Goal: Task Accomplishment & Management: Manage account settings

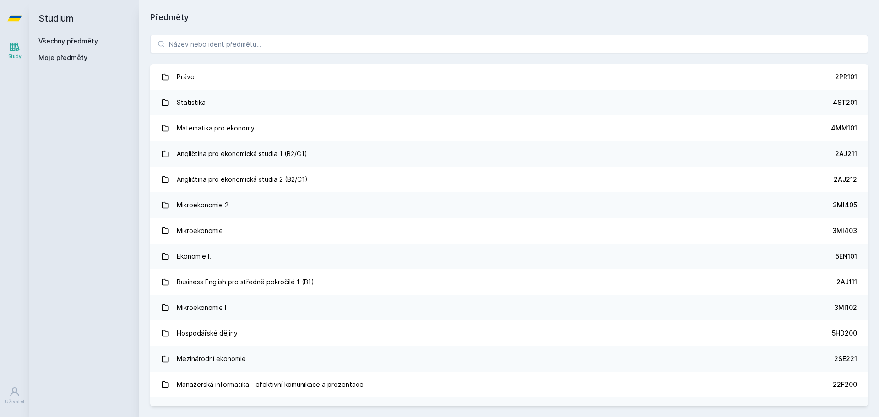
click at [435, 63] on button "Ne" at bounding box center [441, 59] width 33 height 23
click at [16, 386] on link "Uživatel" at bounding box center [15, 396] width 26 height 28
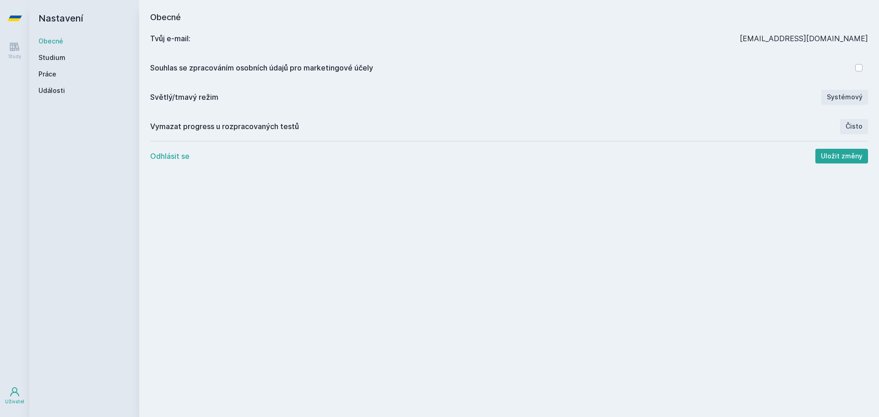
click at [175, 158] on button "Odhlásit se" at bounding box center [169, 156] width 39 height 11
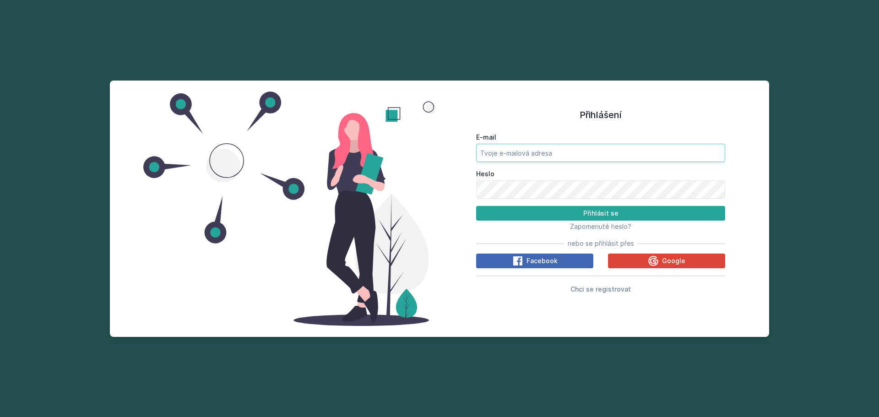
click at [565, 159] on input "E-mail" at bounding box center [600, 153] width 249 height 18
type input "[EMAIL_ADDRESS][DOMAIN_NAME]"
click at [552, 213] on button "Přihlásit se" at bounding box center [600, 213] width 249 height 15
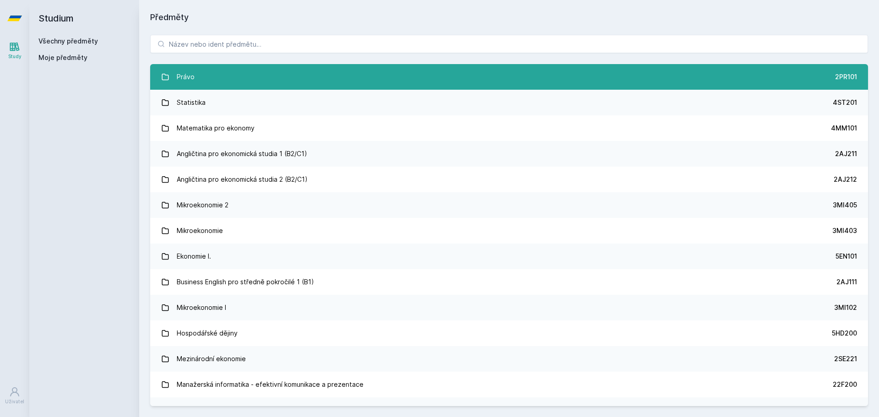
click at [313, 89] on link "Právo 2PR101" at bounding box center [509, 77] width 718 height 26
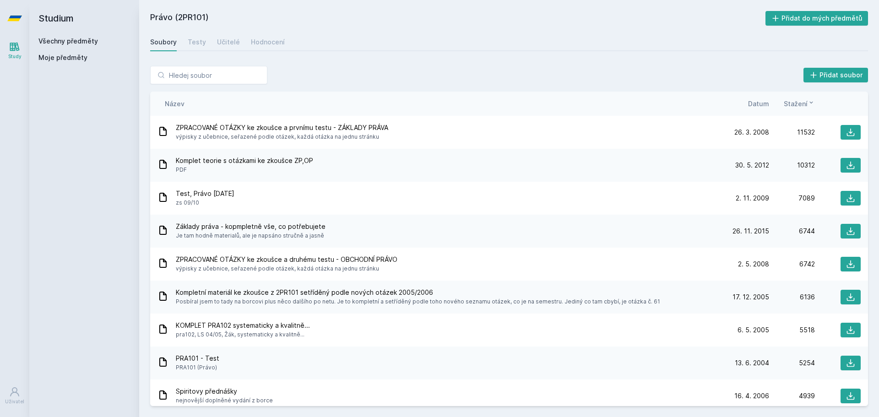
click at [762, 104] on span "Datum" at bounding box center [758, 104] width 21 height 10
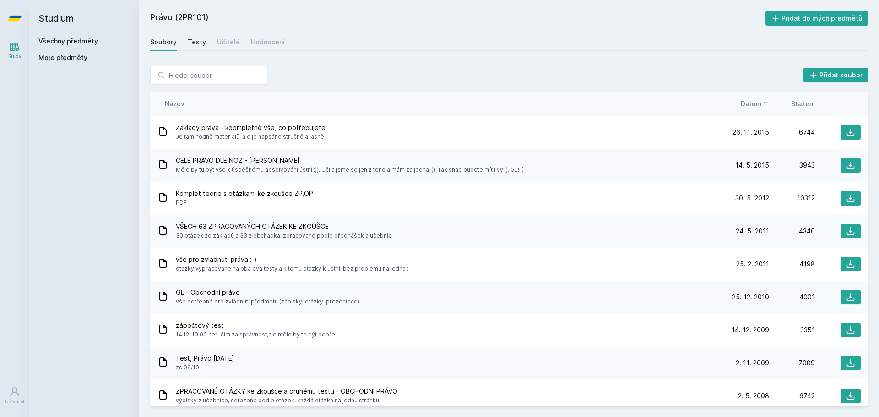
click at [193, 39] on div "Testy" at bounding box center [197, 42] width 18 height 9
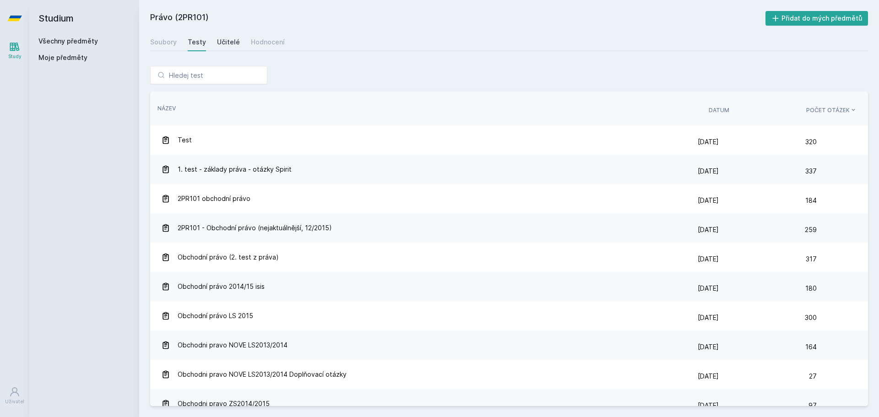
click at [220, 38] on div "Učitelé" at bounding box center [228, 42] width 23 height 9
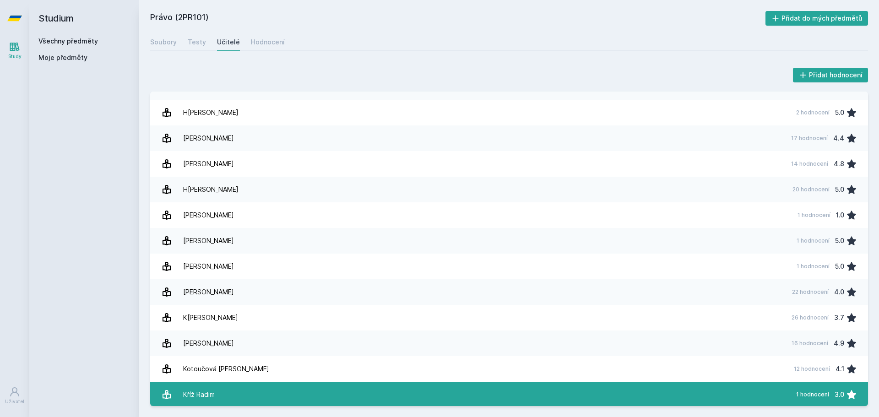
scroll to position [137, 0]
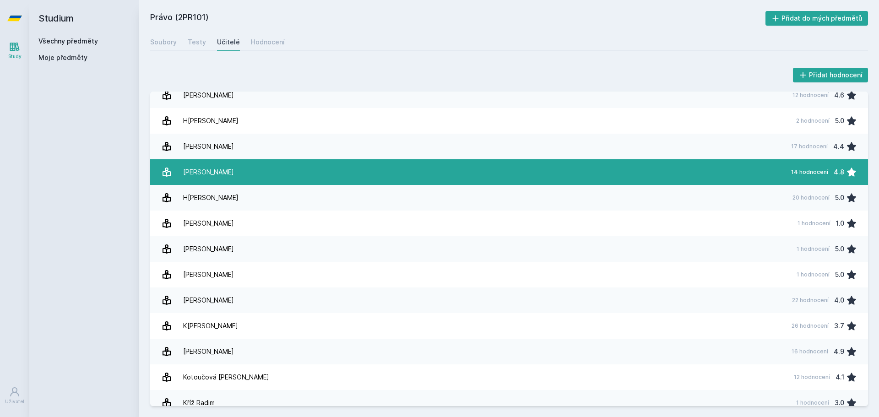
click at [215, 177] on div "[PERSON_NAME]" at bounding box center [208, 172] width 51 height 18
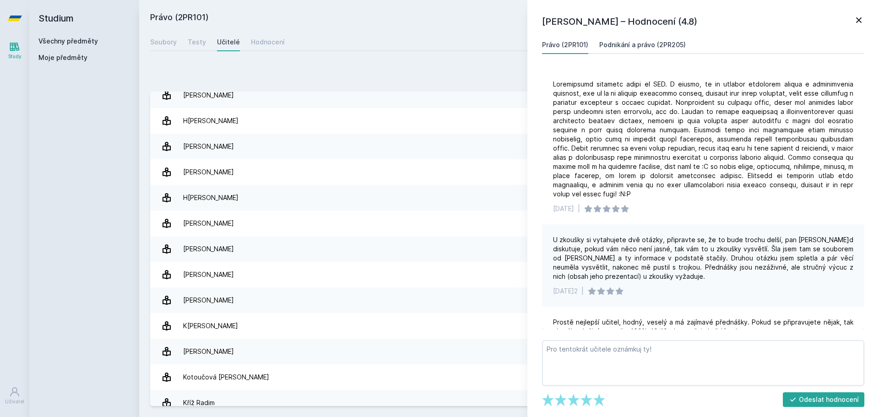
click at [652, 42] on div "Podnikání a právo (2PR205)" at bounding box center [643, 44] width 87 height 9
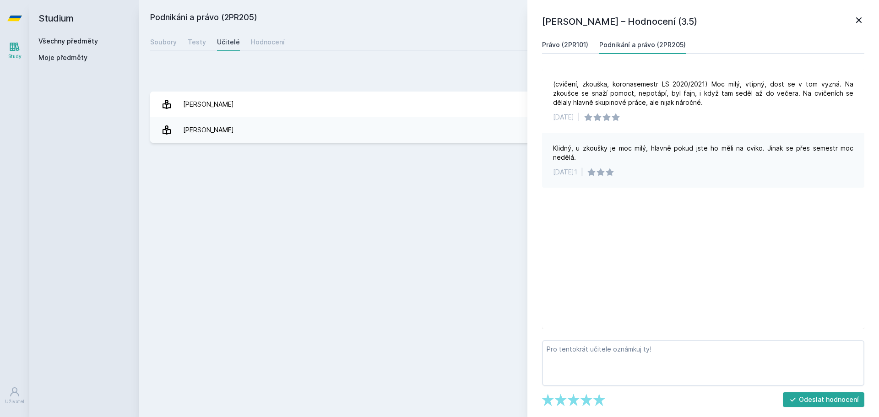
click at [563, 46] on div "Právo (2PR101)" at bounding box center [565, 44] width 46 height 9
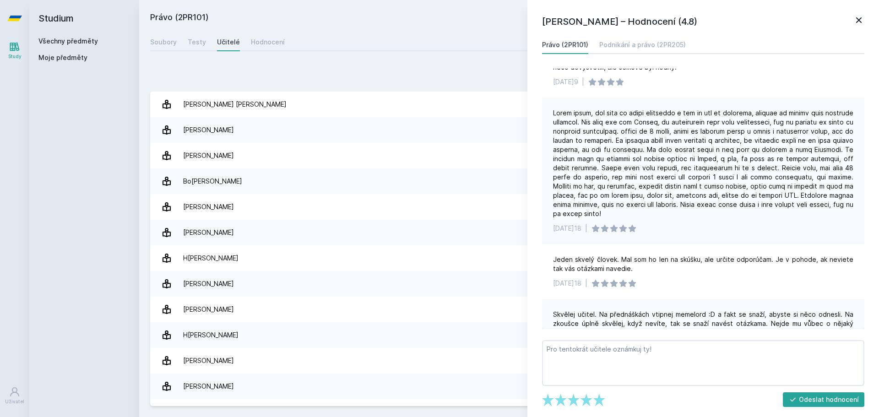
scroll to position [775, 0]
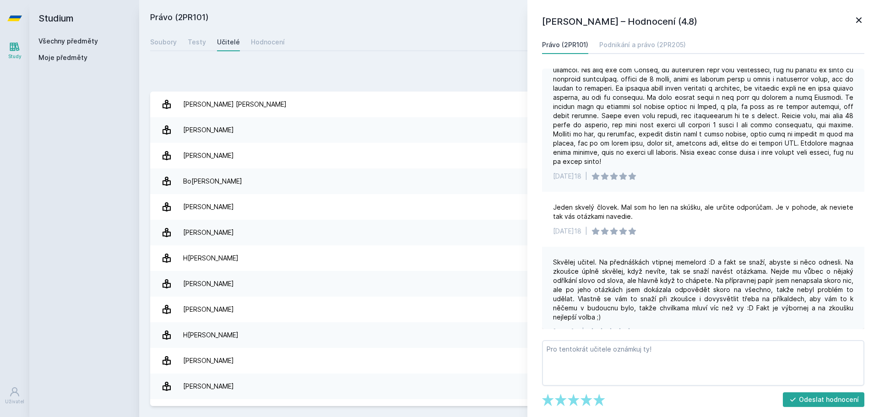
click at [859, 19] on icon at bounding box center [859, 20] width 11 height 11
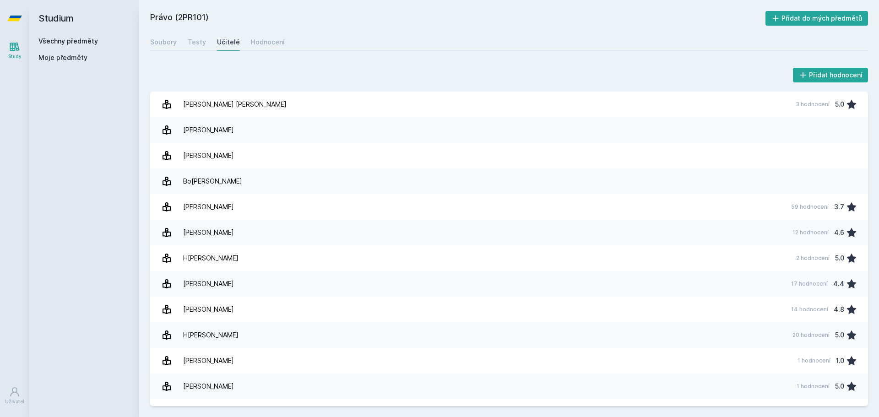
click at [61, 40] on link "Všechny předměty" at bounding box center [68, 41] width 60 height 8
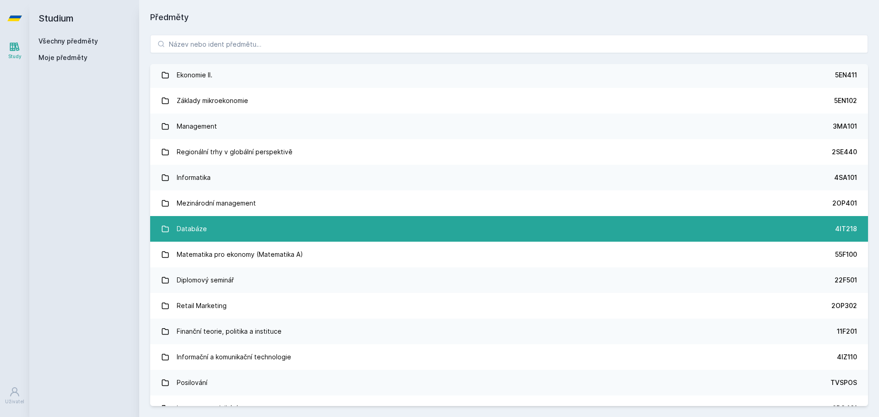
scroll to position [412, 0]
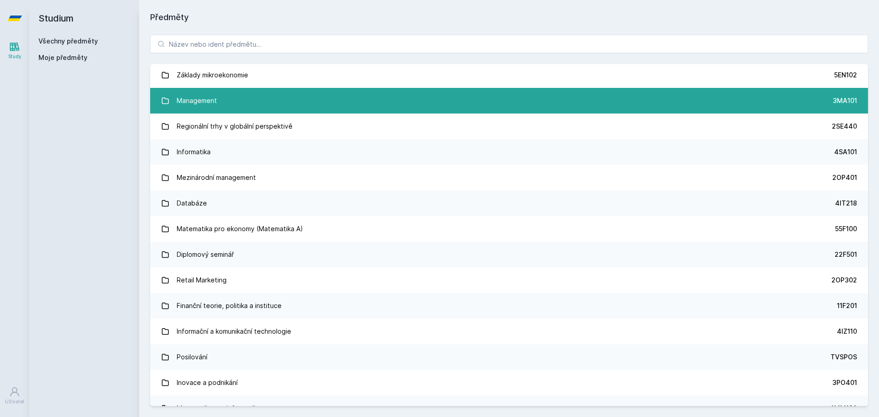
click at [224, 101] on link "Management 3MA101" at bounding box center [509, 101] width 718 height 26
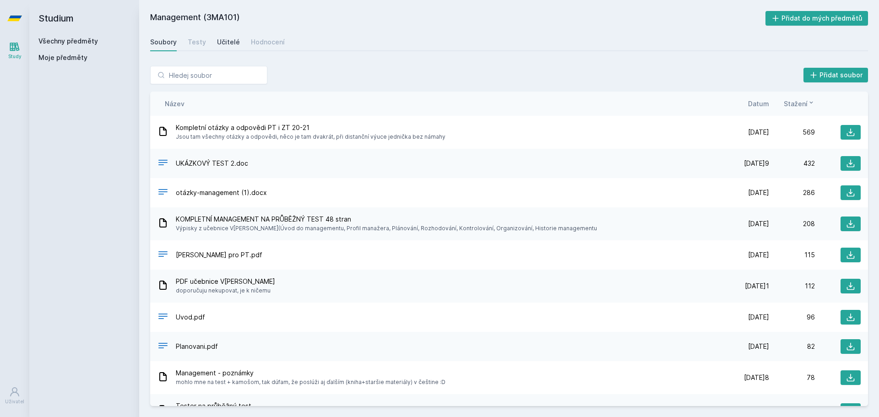
click at [218, 47] on link "Učitelé" at bounding box center [228, 42] width 23 height 18
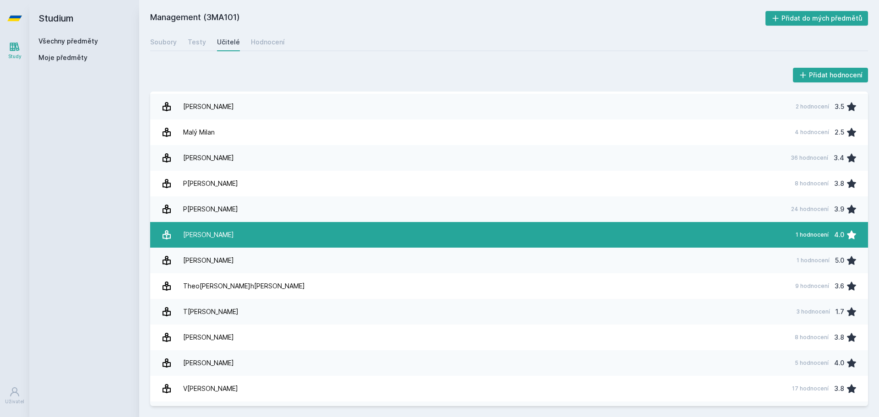
scroll to position [229, 0]
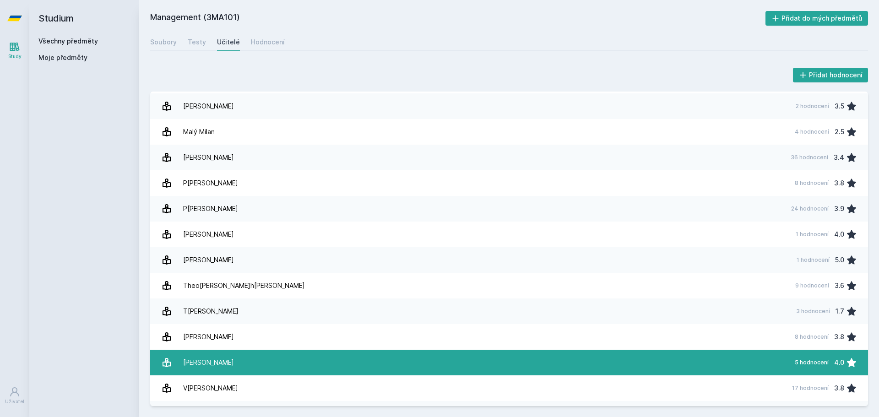
click at [228, 361] on link "[PERSON_NAME] 5 hodnocení 4.0" at bounding box center [509, 363] width 718 height 26
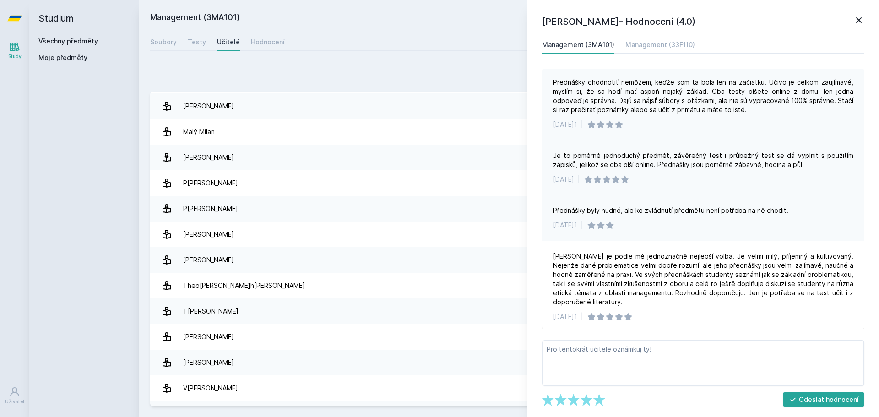
scroll to position [69, 0]
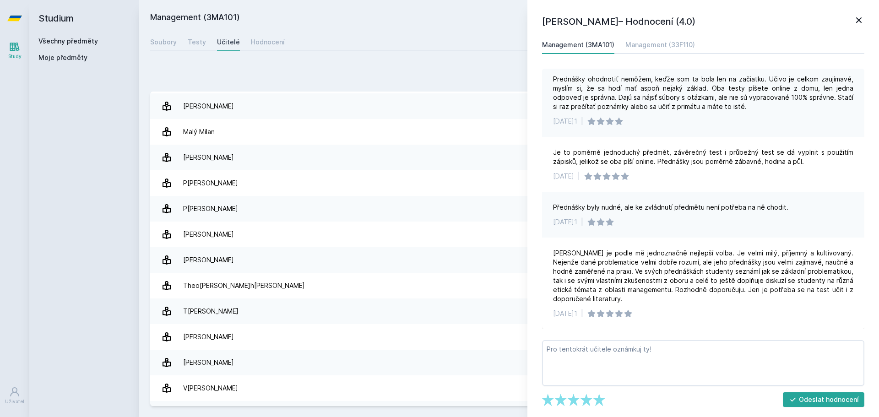
click at [862, 17] on icon at bounding box center [859, 20] width 11 height 11
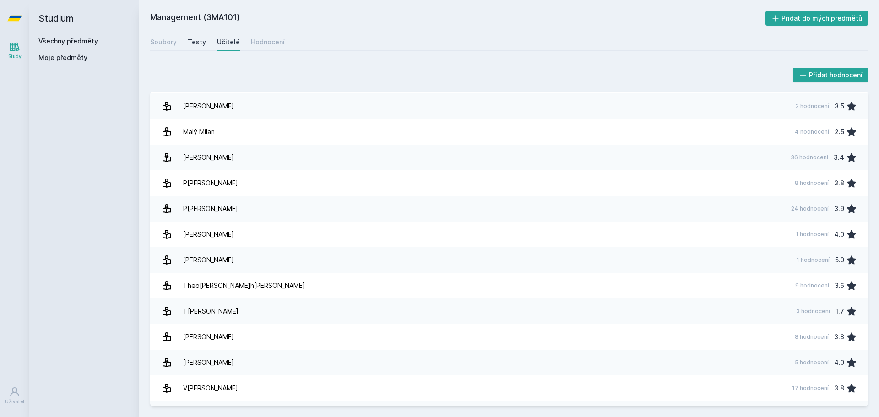
click at [203, 33] on link "Testy" at bounding box center [197, 42] width 18 height 18
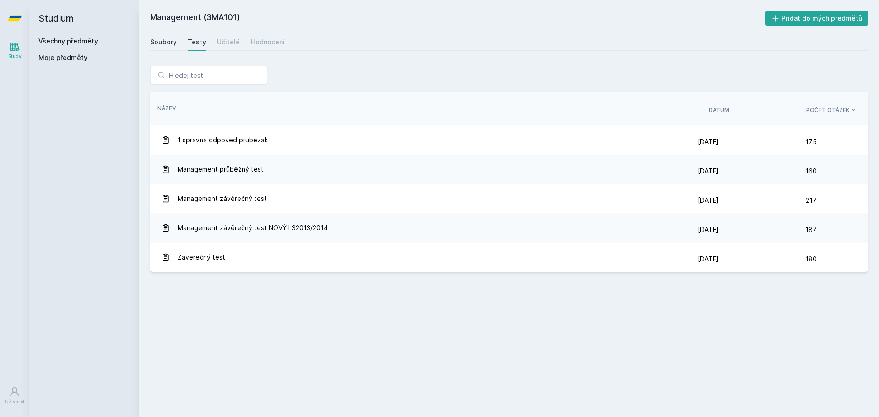
click at [164, 42] on div "Soubory" at bounding box center [163, 42] width 27 height 9
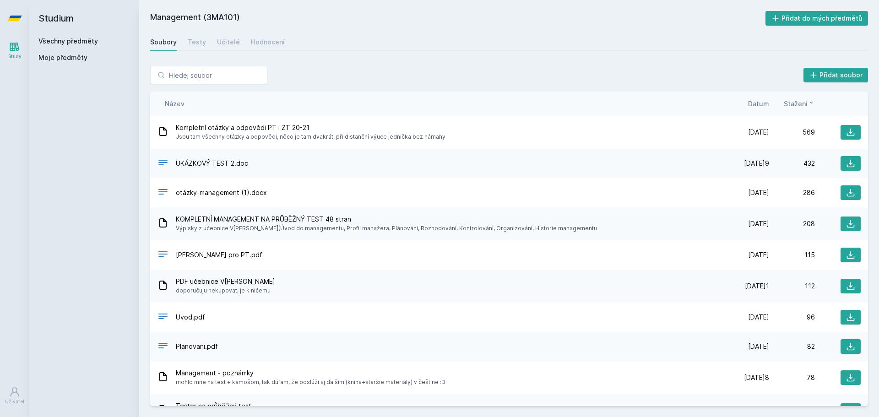
click at [73, 45] on div "Všechny předměty" at bounding box center [84, 41] width 92 height 9
drag, startPoint x: 70, startPoint y: 64, endPoint x: 68, endPoint y: 60, distance: 4.8
click at [69, 63] on div "Moje předměty" at bounding box center [84, 59] width 92 height 13
click at [68, 59] on span "Moje předměty" at bounding box center [62, 57] width 49 height 9
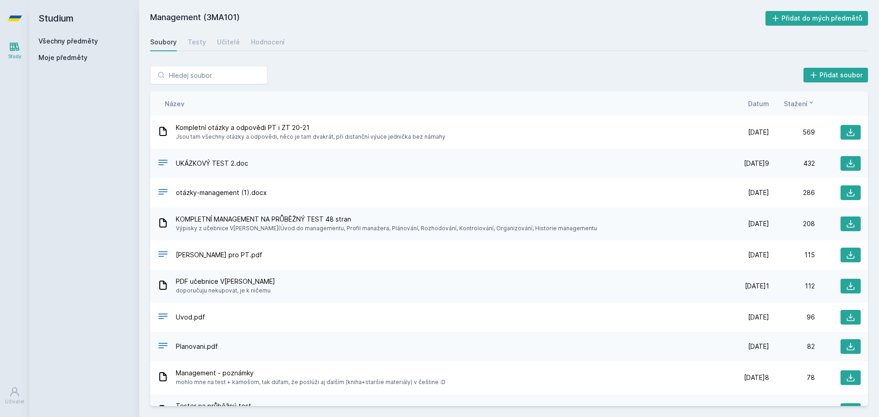
click at [60, 40] on link "Všechny předměty" at bounding box center [68, 41] width 60 height 8
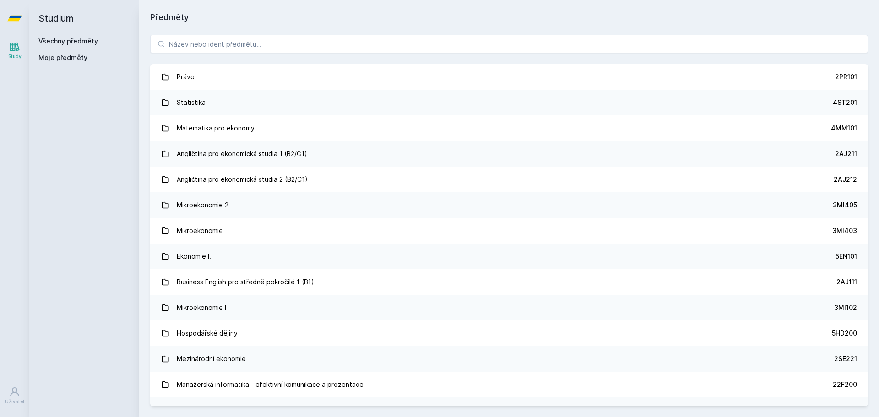
click at [64, 56] on span "Moje předměty" at bounding box center [62, 57] width 49 height 9
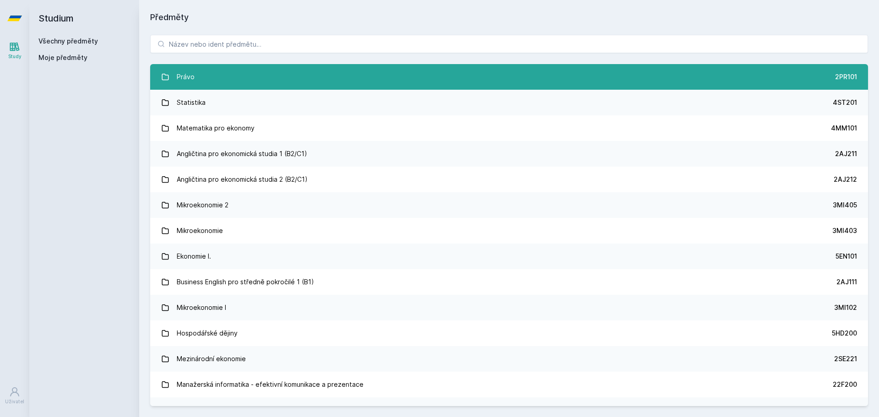
click at [415, 75] on link "Právo 2PR101" at bounding box center [509, 77] width 718 height 26
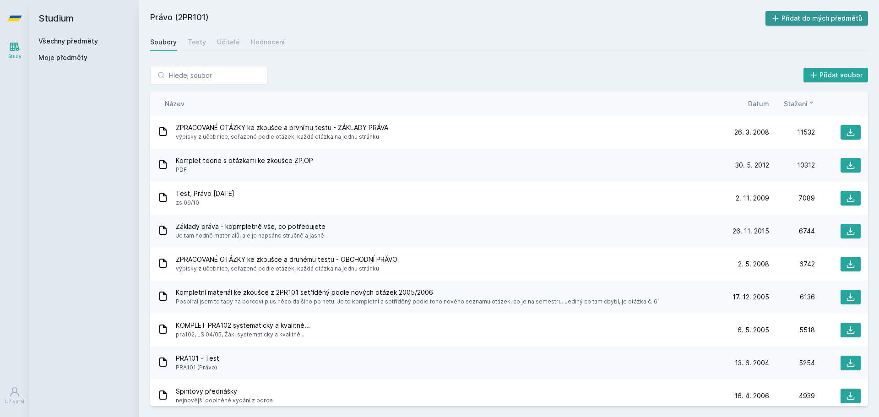
click at [787, 15] on button "Přidat do mých předmětů" at bounding box center [817, 18] width 103 height 15
click at [75, 55] on span "Moje předměty" at bounding box center [62, 57] width 49 height 9
click at [64, 37] on link "Všechny předměty" at bounding box center [68, 41] width 60 height 8
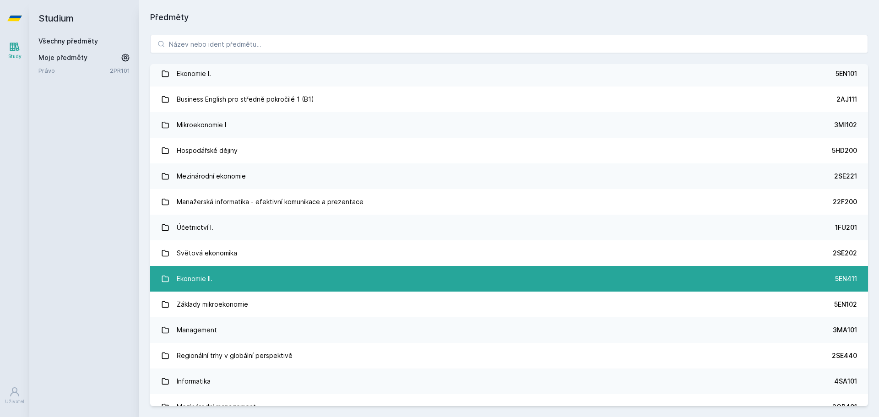
scroll to position [183, 0]
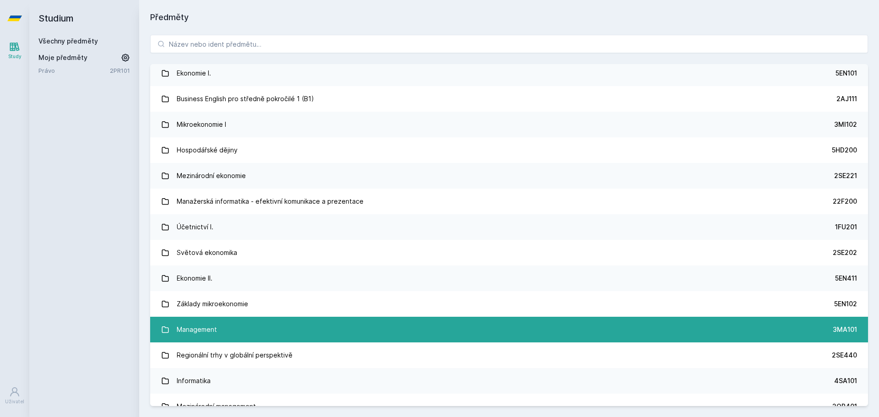
click at [249, 318] on link "Management 3MA101" at bounding box center [509, 330] width 718 height 26
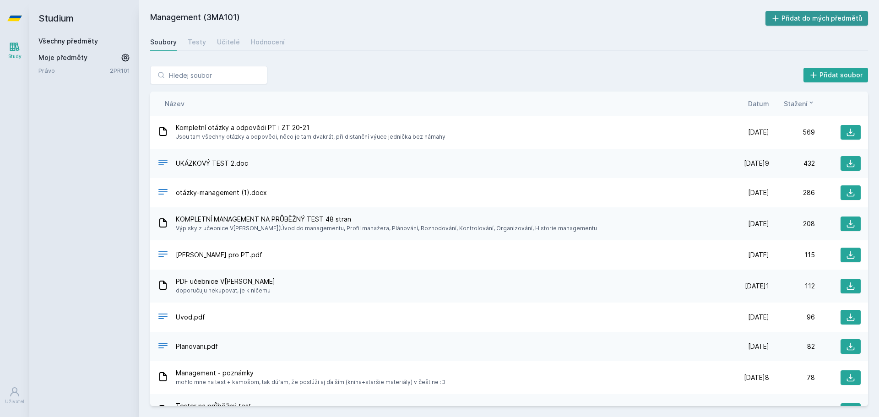
click at [801, 17] on button "Přidat do mých předmětů" at bounding box center [817, 18] width 103 height 15
click at [68, 43] on link "Všechny předměty" at bounding box center [68, 41] width 60 height 8
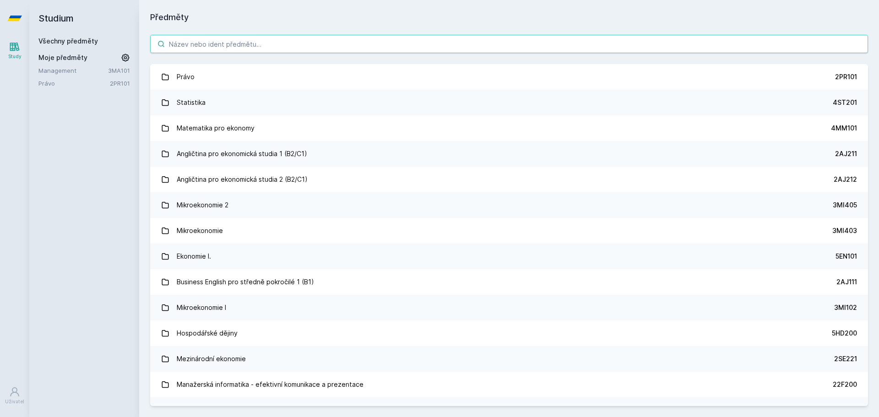
click at [255, 40] on input "search" at bounding box center [509, 44] width 718 height 18
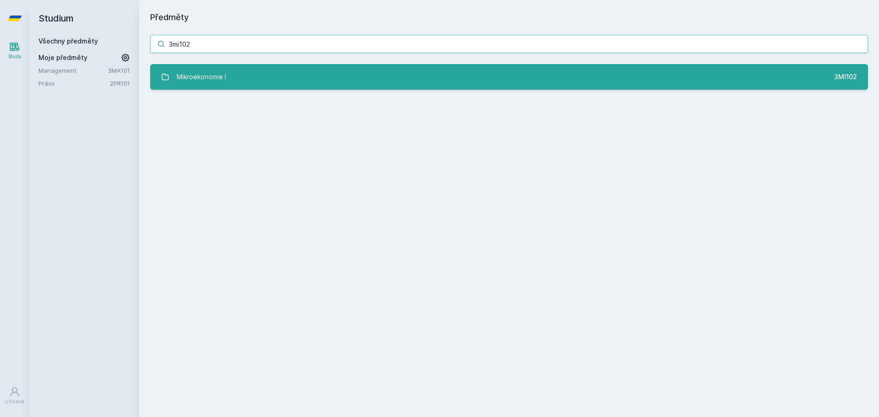
type input "3mi102"
click at [274, 65] on link "Mikroekonomie I 3MI102" at bounding box center [509, 77] width 718 height 26
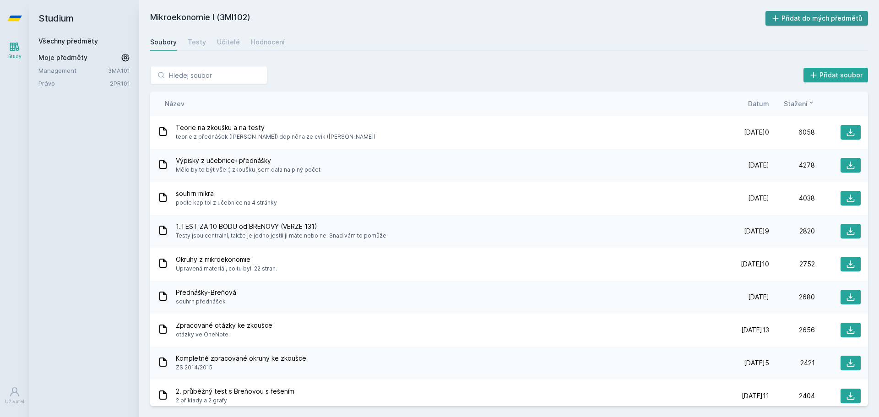
click at [811, 17] on button "Přidat do mých předmětů" at bounding box center [817, 18] width 103 height 15
click at [193, 38] on div "Testy" at bounding box center [197, 42] width 18 height 9
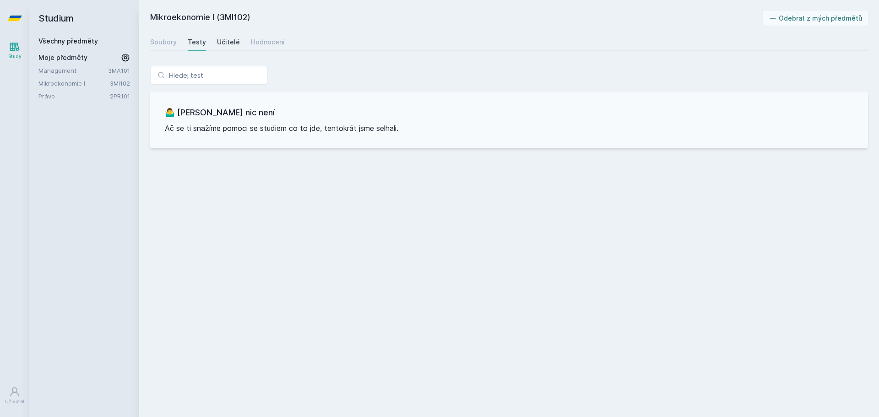
click at [217, 37] on link "Učitelé" at bounding box center [228, 42] width 23 height 18
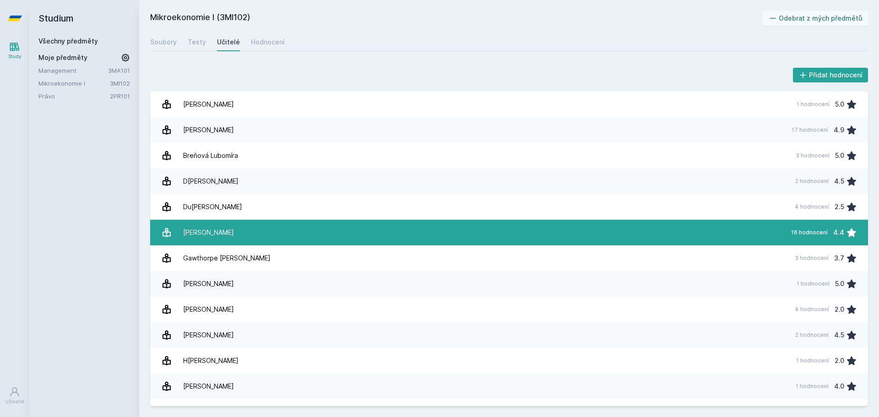
click at [220, 228] on div "[PERSON_NAME]" at bounding box center [208, 233] width 51 height 18
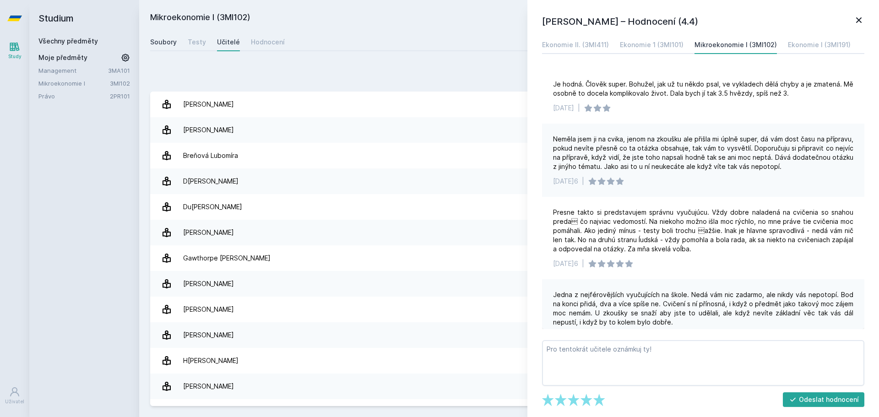
click at [168, 39] on div "Soubory" at bounding box center [163, 42] width 27 height 9
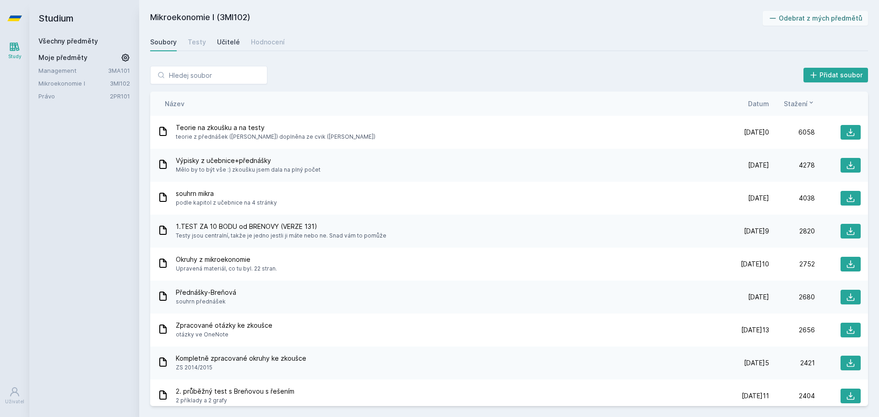
click at [217, 42] on div "Učitelé" at bounding box center [228, 42] width 23 height 9
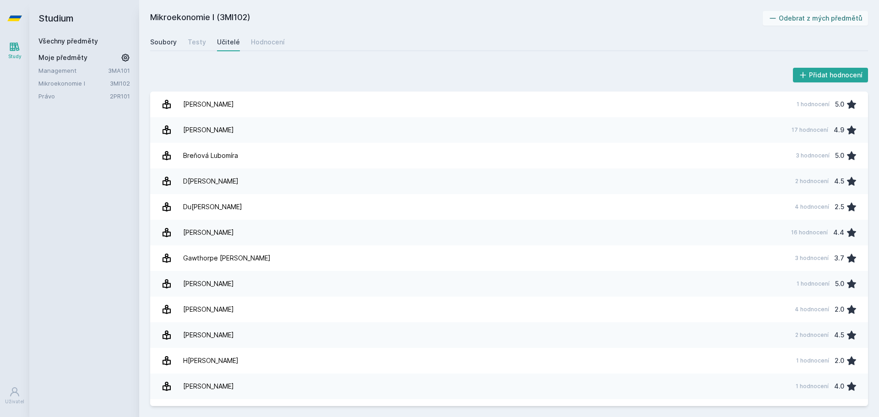
click at [158, 44] on div "Soubory" at bounding box center [163, 42] width 27 height 9
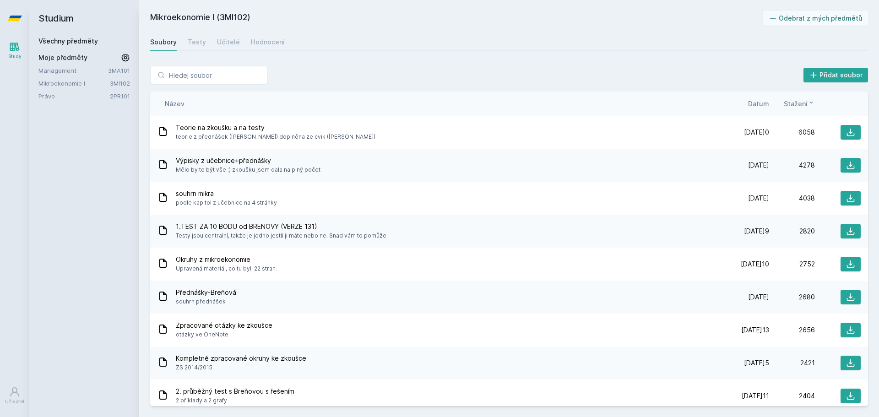
click at [68, 43] on link "Všechny předměty" at bounding box center [68, 41] width 60 height 8
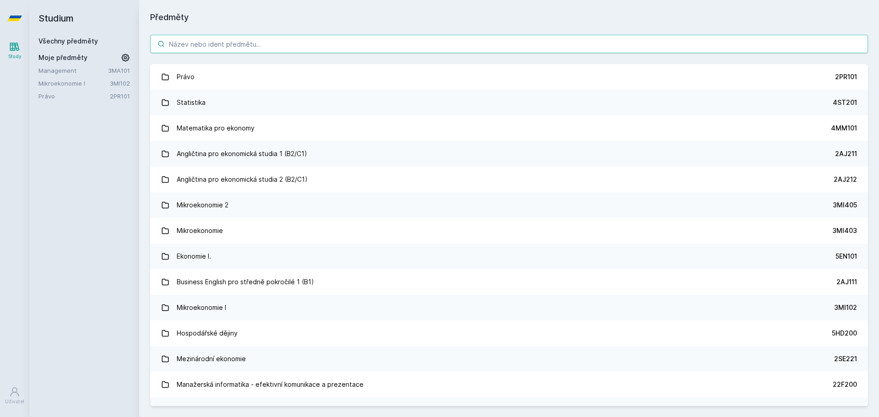
click at [344, 41] on input "search" at bounding box center [509, 44] width 718 height 18
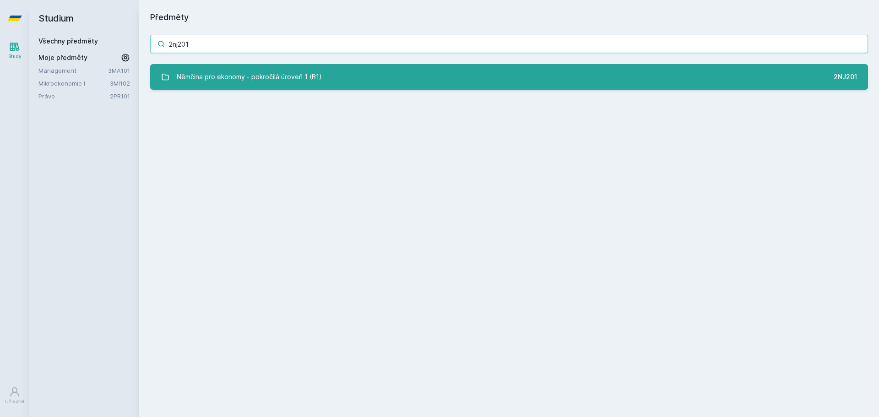
type input "2nj201"
click at [312, 80] on div "Němčina pro ekonomy - pokročilá úroveň 1 (B1)" at bounding box center [249, 77] width 145 height 18
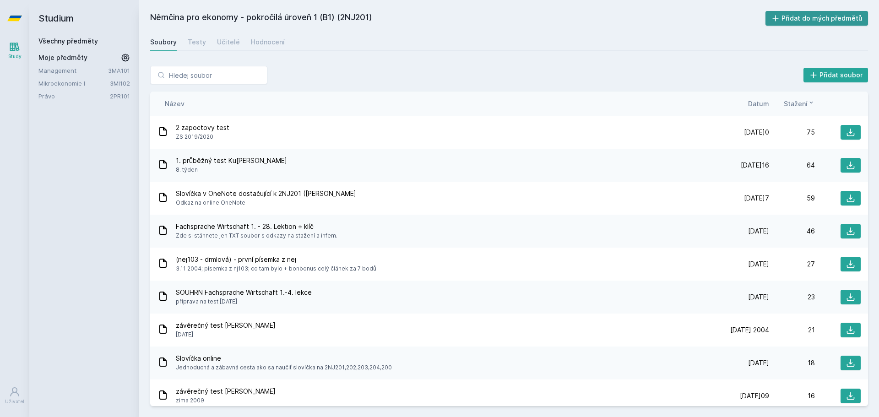
click at [804, 18] on button "Přidat do mých předmětů" at bounding box center [817, 18] width 103 height 15
click at [98, 45] on div "Všechny předměty" at bounding box center [84, 41] width 92 height 9
click at [79, 37] on link "Všechny předměty" at bounding box center [68, 41] width 60 height 8
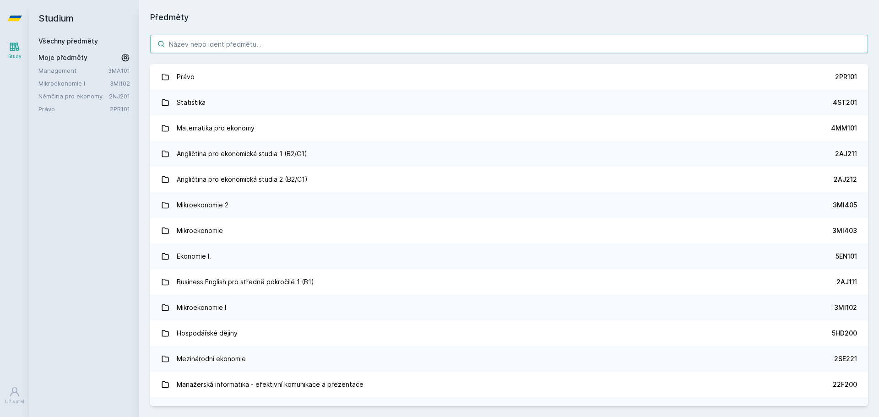
click at [246, 40] on input "search" at bounding box center [509, 44] width 718 height 18
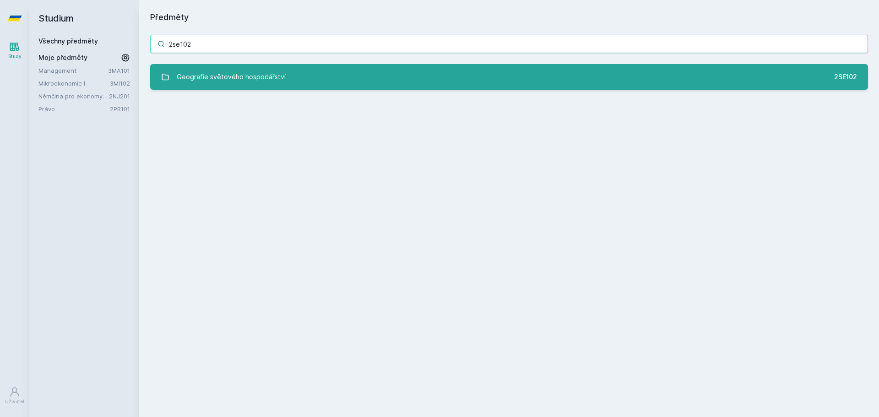
type input "2se102"
click at [267, 76] on div "Geografie světového hospodářství" at bounding box center [231, 77] width 109 height 18
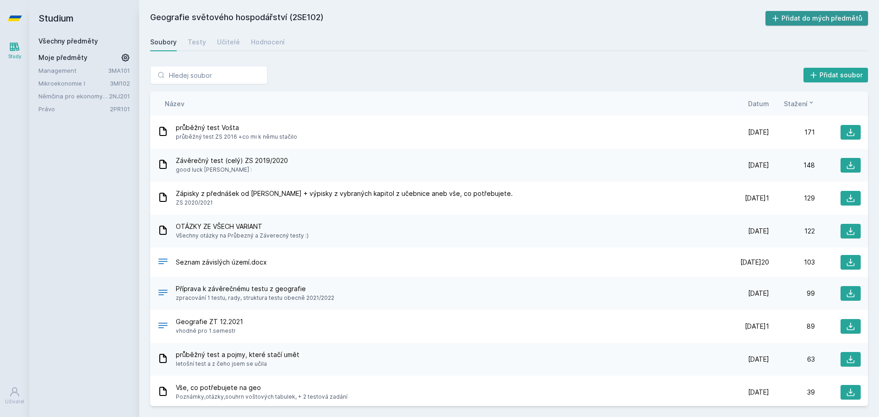
click at [802, 25] on button "Přidat do mých předmětů" at bounding box center [817, 18] width 103 height 15
click at [763, 97] on div "Název Datum Stažení" at bounding box center [509, 104] width 718 height 24
click at [760, 100] on span "Datum" at bounding box center [758, 104] width 21 height 10
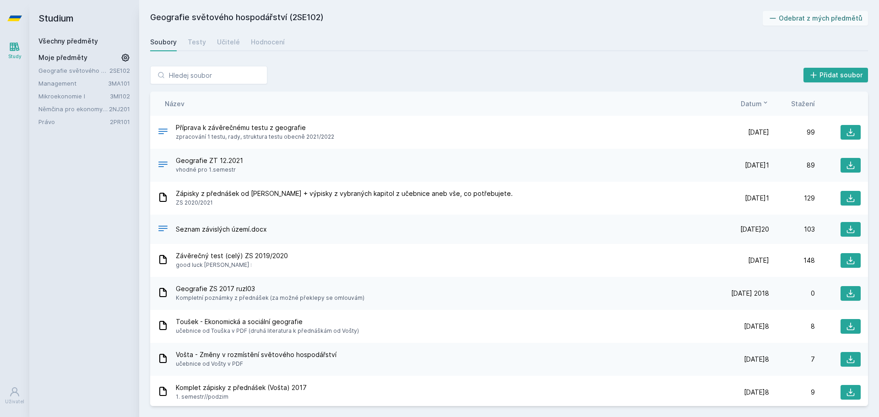
click at [79, 43] on link "Všechny předměty" at bounding box center [68, 41] width 60 height 8
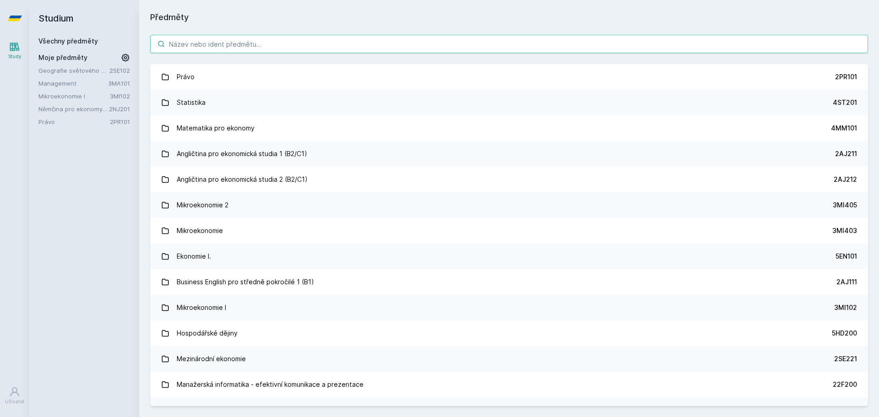
click at [199, 41] on input "search" at bounding box center [509, 44] width 718 height 18
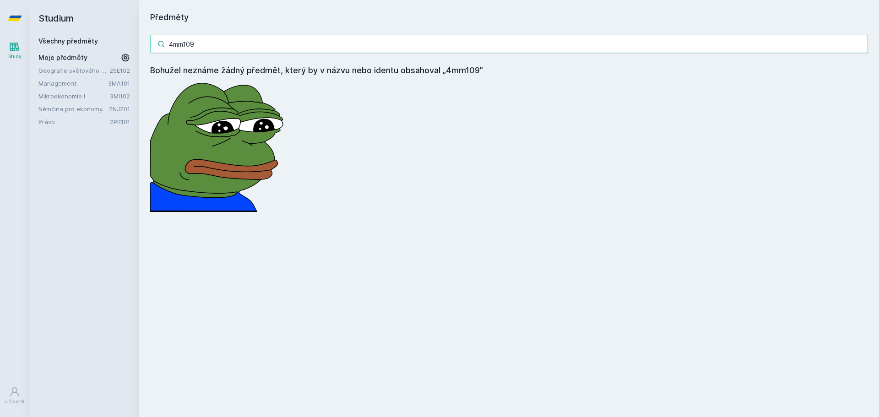
drag, startPoint x: 216, startPoint y: 44, endPoint x: 0, endPoint y: 67, distance: 217.0
click at [0, 67] on div "Study Uživatel Studium Všechny předměty Moje předměty Geografie světového hospo…" at bounding box center [439, 208] width 879 height 417
type input "k"
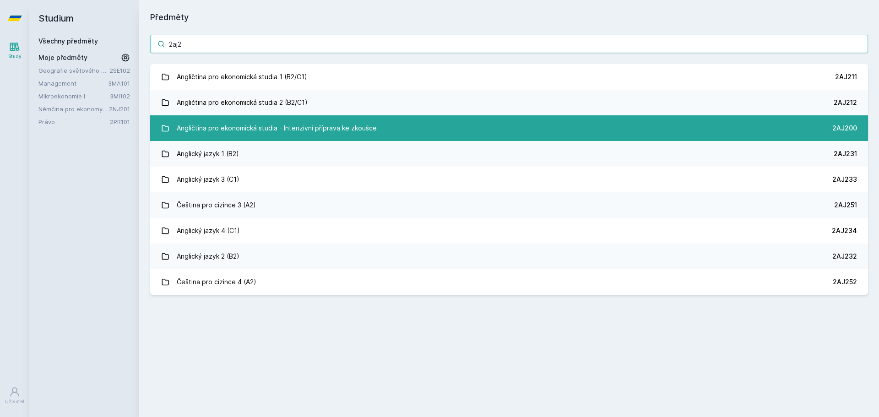
type input "2aj2"
click at [267, 120] on div "Angličtina pro ekonomická studia - Intenzivní příprava ke zkoušce" at bounding box center [277, 128] width 200 height 18
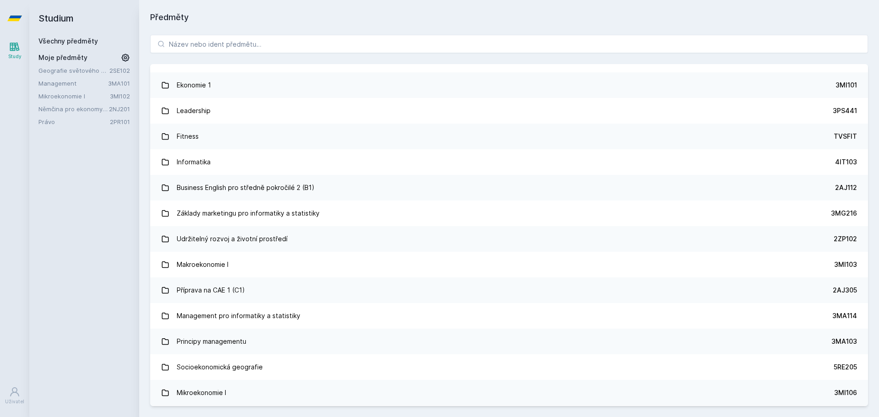
scroll to position [840, 0]
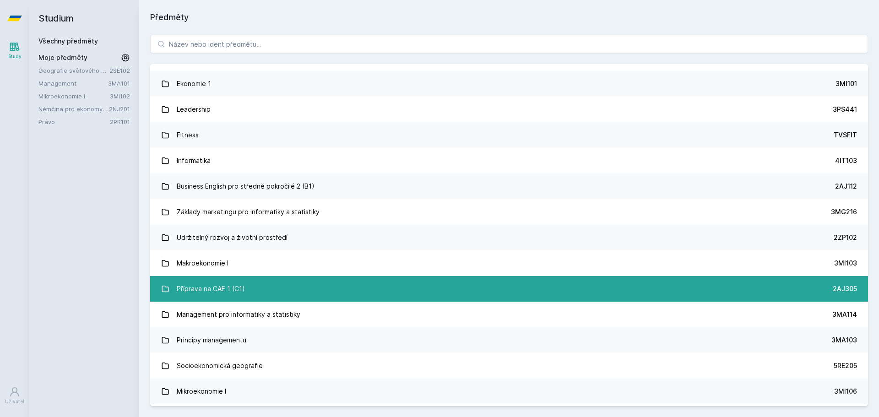
click at [282, 286] on link "Příprava na CAE 1 (C1) 2AJ305" at bounding box center [509, 289] width 718 height 26
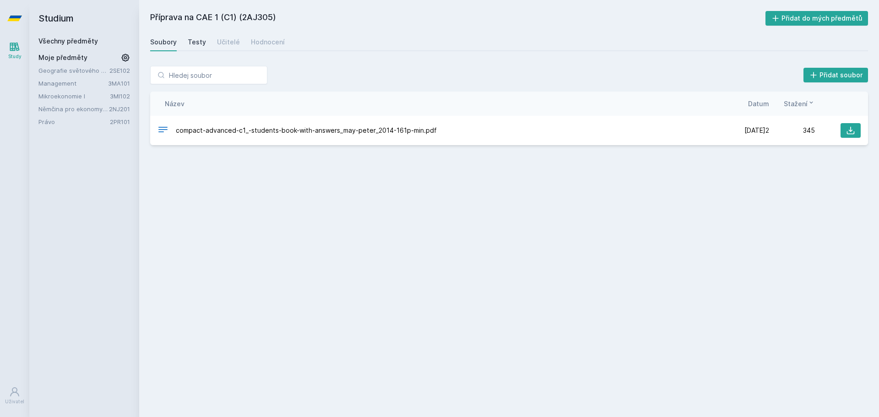
click at [201, 39] on div "Testy" at bounding box center [197, 42] width 18 height 9
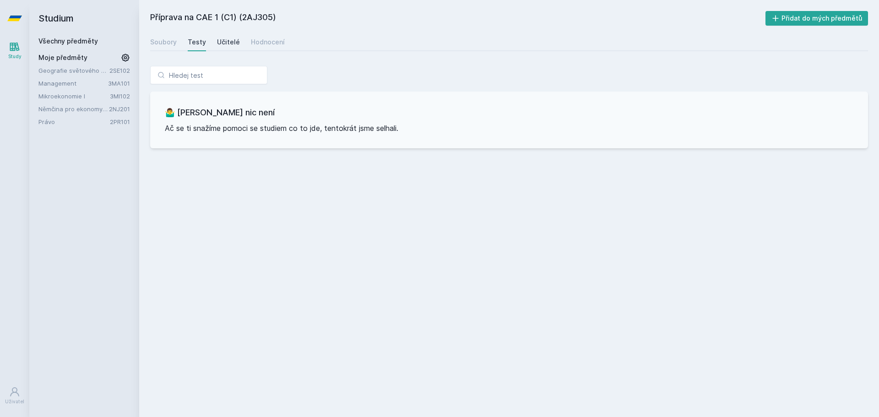
click at [223, 38] on div "Učitelé" at bounding box center [228, 42] width 23 height 9
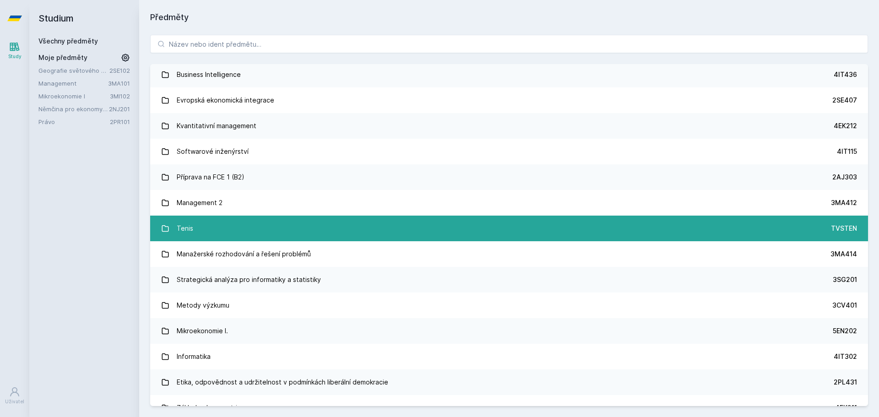
scroll to position [1957, 0]
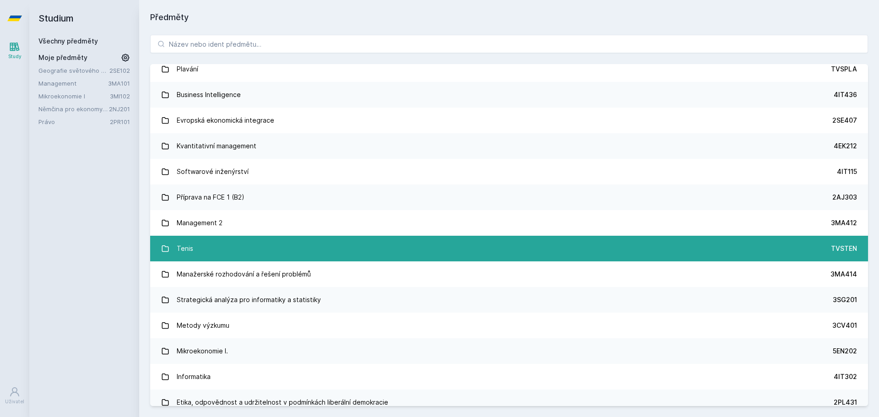
click at [202, 251] on link "Tenis TVSTEN" at bounding box center [509, 249] width 718 height 26
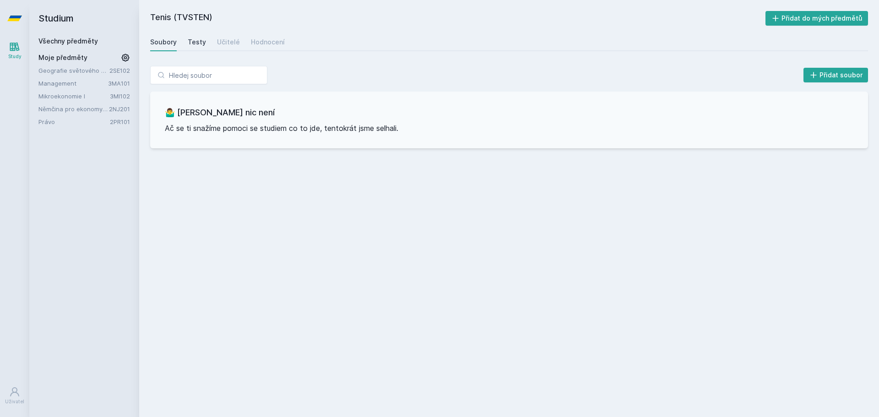
click at [198, 45] on div "Testy" at bounding box center [197, 42] width 18 height 9
click at [225, 41] on div "Učitelé" at bounding box center [228, 42] width 23 height 9
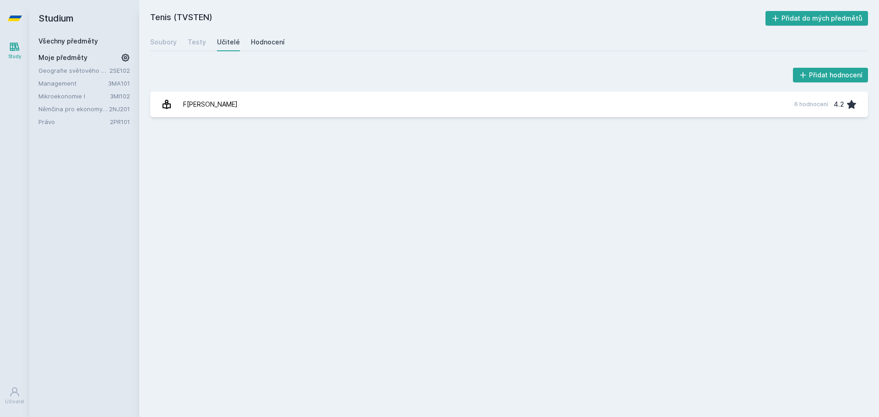
click at [278, 40] on div "Hodnocení" at bounding box center [268, 42] width 34 height 9
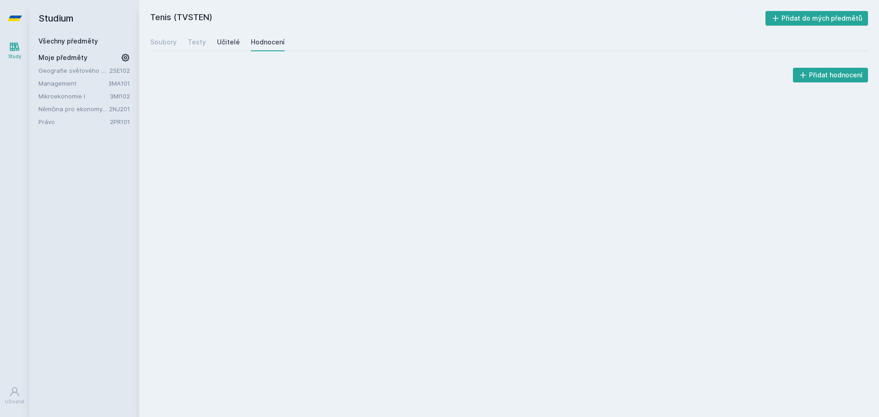
click at [231, 38] on div "Učitelé" at bounding box center [228, 42] width 23 height 9
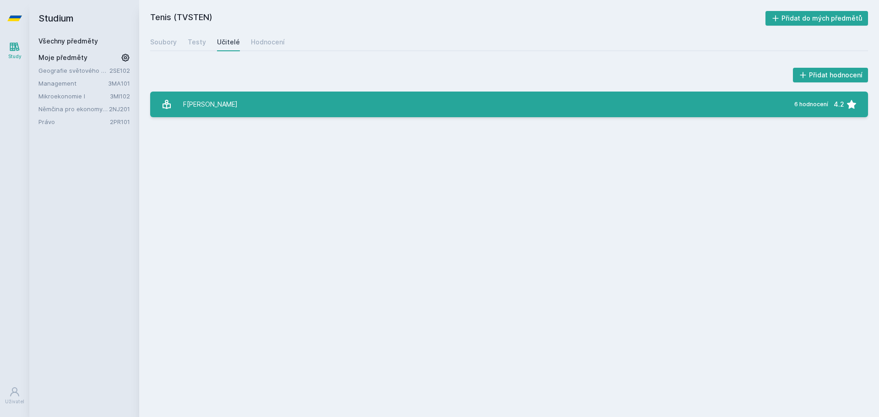
click at [258, 104] on link "F[PERSON_NAME] 6 hodnocení 4.2" at bounding box center [509, 105] width 718 height 26
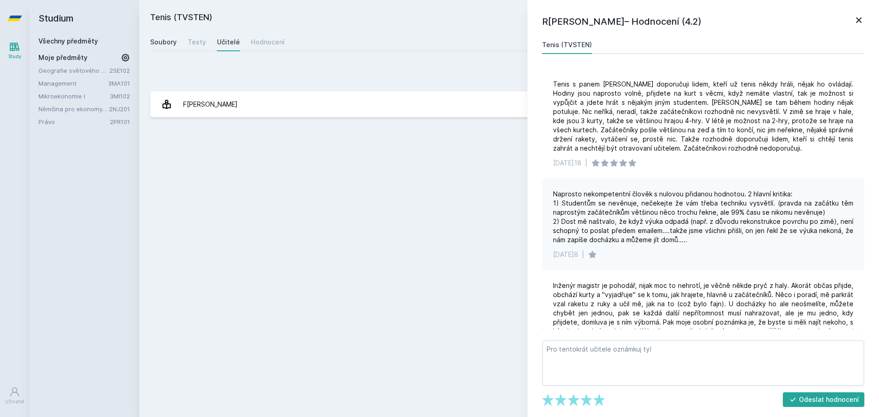
click at [154, 37] on link "Soubory" at bounding box center [163, 42] width 27 height 18
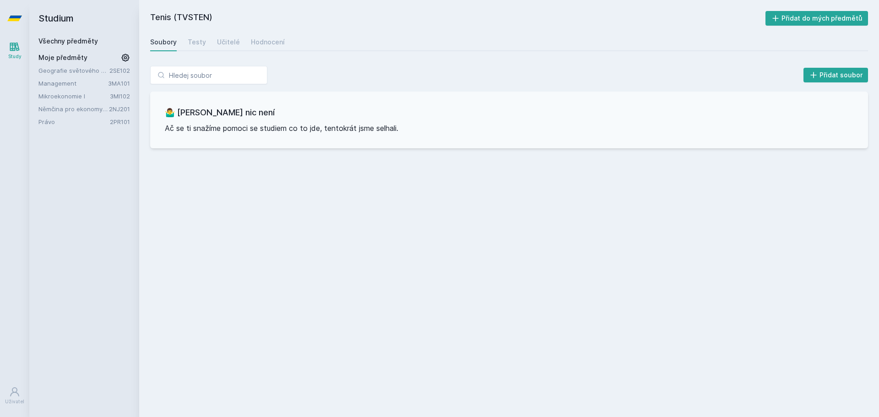
click at [80, 38] on link "Všechny předměty" at bounding box center [68, 41] width 60 height 8
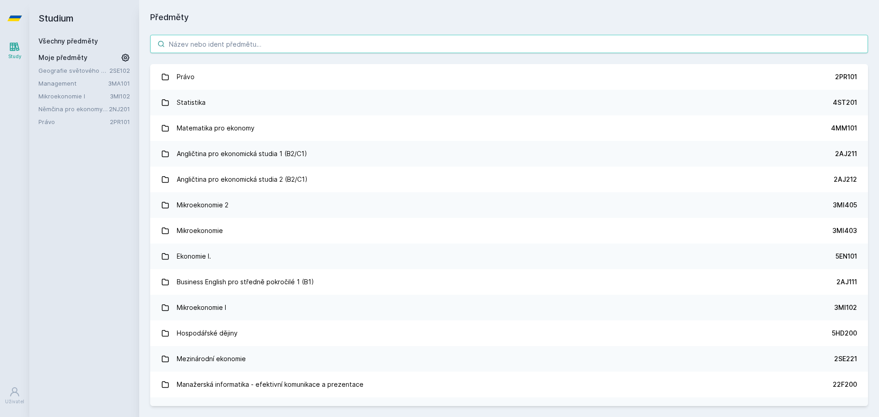
click at [330, 44] on input "search" at bounding box center [509, 44] width 718 height 18
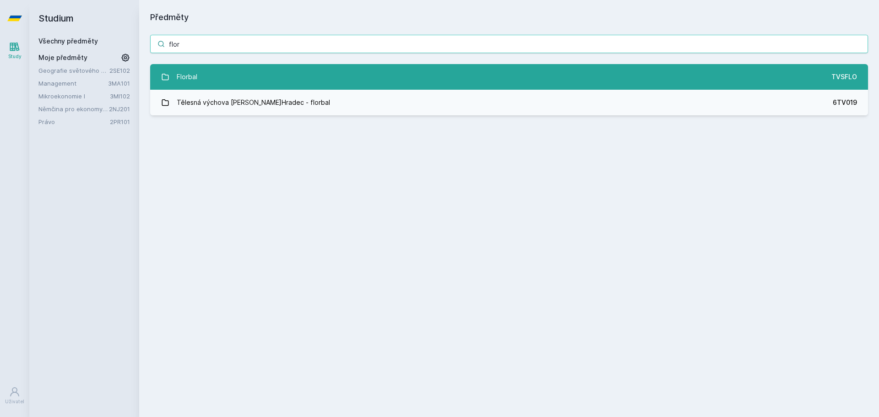
type input "flor"
click at [297, 79] on link "Florbal TVSFLO" at bounding box center [509, 77] width 718 height 26
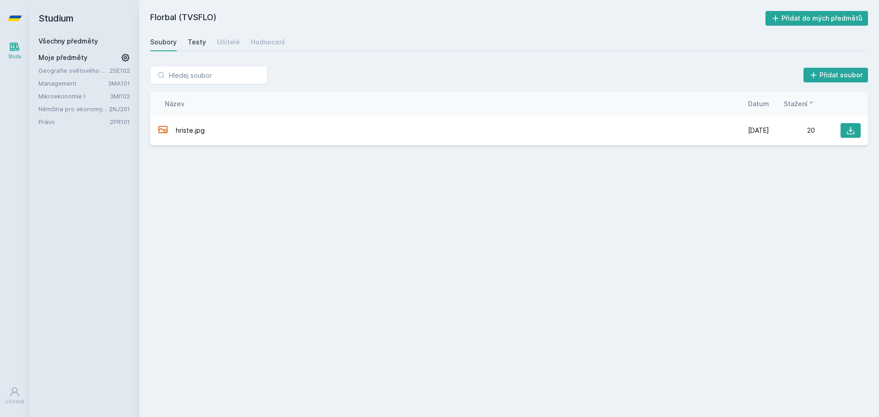
click at [204, 44] on div "Testy" at bounding box center [197, 42] width 18 height 9
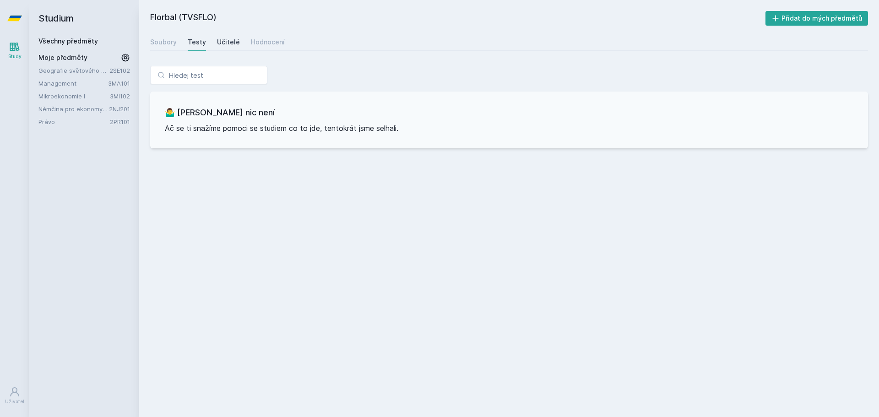
click at [217, 39] on div "Učitelé" at bounding box center [228, 42] width 23 height 9
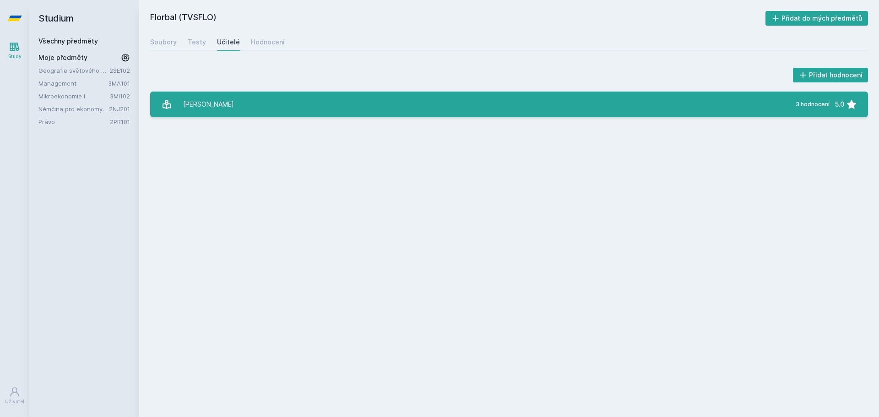
click at [212, 110] on div "[PERSON_NAME]" at bounding box center [208, 104] width 51 height 18
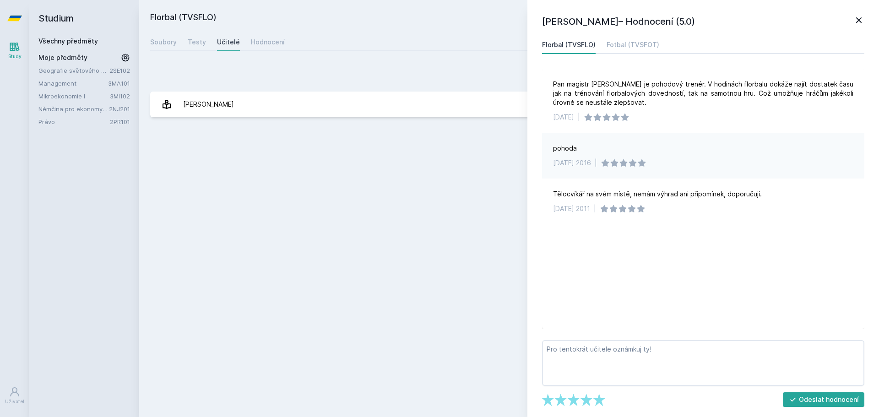
click at [455, 198] on div "Florbal (TVSFLO) Přidat do mých předmětů [GEOGRAPHIC_DATA] Testy Učitelé Hodnoc…" at bounding box center [509, 208] width 718 height 395
click at [257, 38] on link "Hodnocení" at bounding box center [268, 42] width 34 height 18
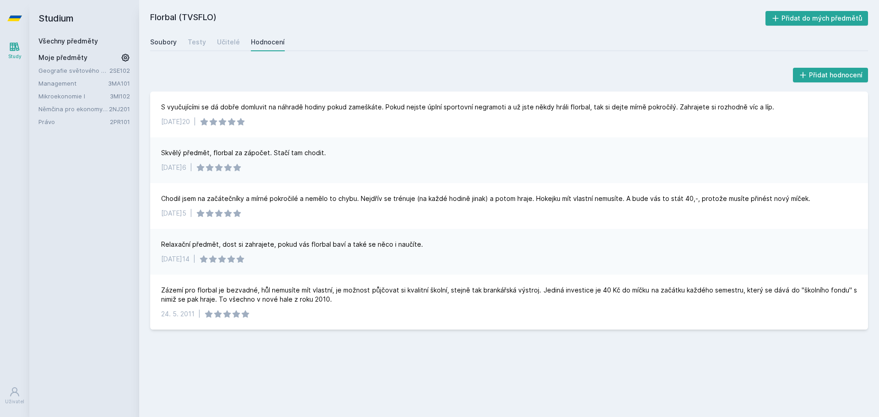
click at [174, 42] on div "Soubory" at bounding box center [163, 42] width 27 height 9
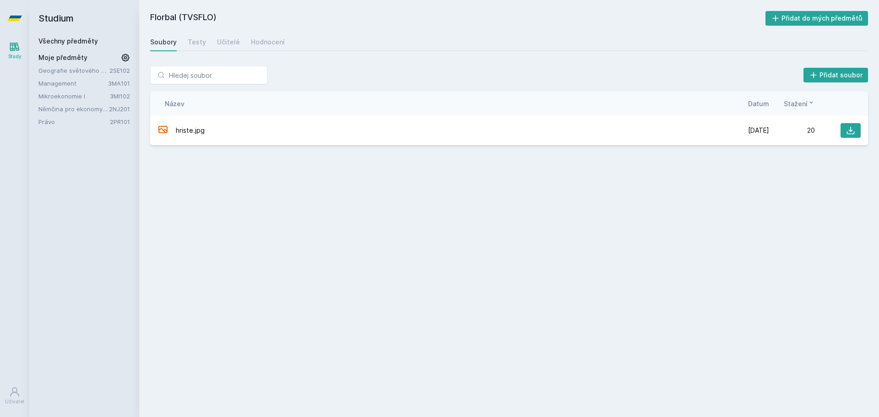
click at [67, 40] on link "Všechny předměty" at bounding box center [68, 41] width 60 height 8
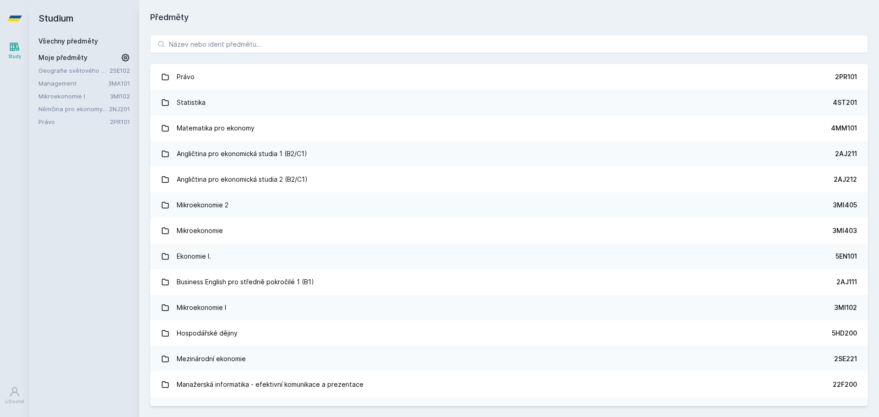
click at [40, 199] on div "Studium Všechny předměty Moje předměty Geografie světového hospodářství 2SE102 …" at bounding box center [84, 208] width 110 height 417
click at [55, 186] on div "Studium Všechny předměty Moje předměty Geografie světového hospodářství 2SE102 …" at bounding box center [84, 208] width 110 height 417
